Goal: Transaction & Acquisition: Purchase product/service

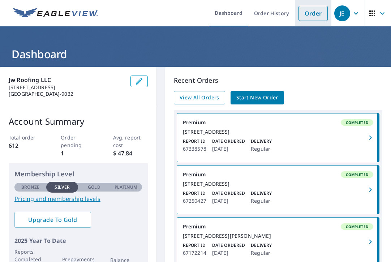
click at [308, 8] on link "Order" at bounding box center [312, 13] width 29 height 15
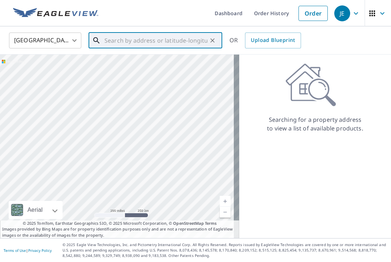
click at [113, 39] on input "text" at bounding box center [155, 40] width 103 height 20
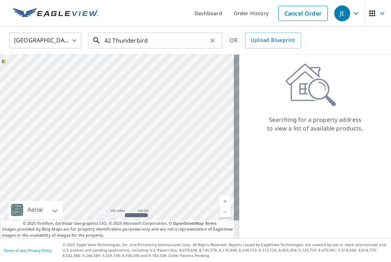
click at [150, 39] on input "42 Thunderbird" at bounding box center [155, 40] width 103 height 20
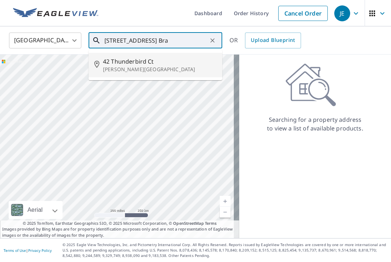
click at [137, 65] on span "42 Thunderbird Ct" at bounding box center [159, 61] width 113 height 9
type input "[STREET_ADDRESS][PERSON_NAME]"
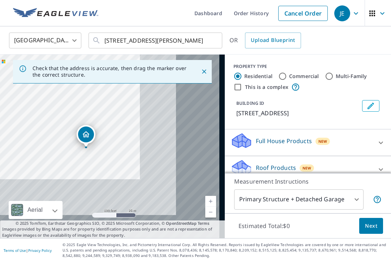
drag, startPoint x: 129, startPoint y: 143, endPoint x: 46, endPoint y: 82, distance: 103.1
click at [46, 82] on div "Check that the address is accurate, then drag the marker over the correct struc…" at bounding box center [112, 147] width 225 height 184
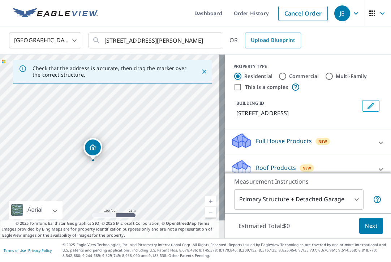
drag, startPoint x: 109, startPoint y: 139, endPoint x: 56, endPoint y: 97, distance: 67.8
click at [56, 97] on div "[STREET_ADDRESS][PERSON_NAME]" at bounding box center [112, 147] width 225 height 184
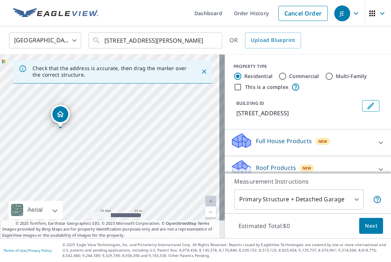
drag, startPoint x: 84, startPoint y: 161, endPoint x: 144, endPoint y: 121, distance: 71.9
click at [144, 121] on div "[STREET_ADDRESS][PERSON_NAME]" at bounding box center [112, 147] width 225 height 184
click at [348, 200] on body "JE JE Dashboard Order History Cancel Order JE United States US ​ [STREET_ADDRES…" at bounding box center [195, 131] width 391 height 262
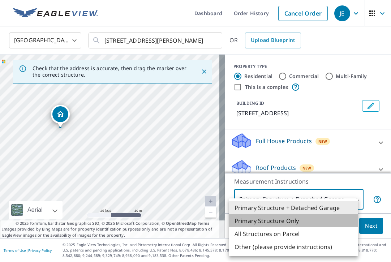
click at [312, 219] on li "Primary Structure Only" at bounding box center [293, 220] width 129 height 13
type input "2"
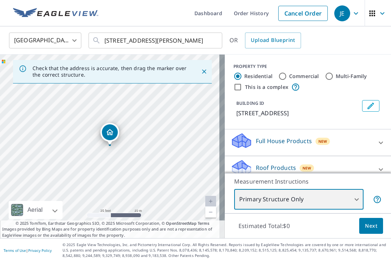
scroll to position [71, 0]
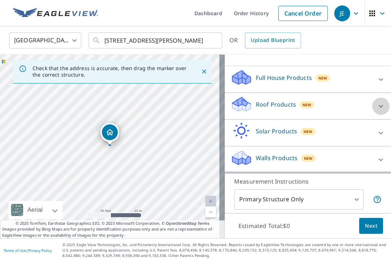
click at [376, 105] on icon at bounding box center [380, 106] width 9 height 9
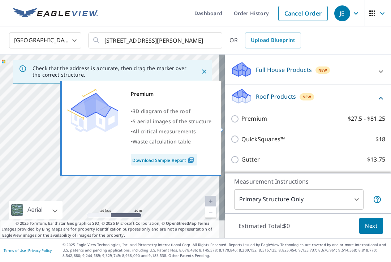
click at [231, 123] on input "Premium $27.5 - $81.25" at bounding box center [236, 119] width 11 height 9
checkbox input "true"
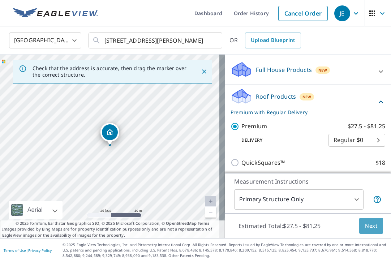
click at [365, 223] on span "Next" at bounding box center [371, 225] width 12 height 9
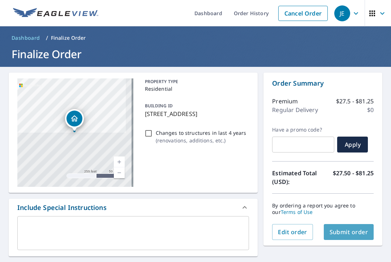
click at [341, 228] on span "Submit order" at bounding box center [348, 232] width 39 height 8
